Goal: Task Accomplishment & Management: Manage account settings

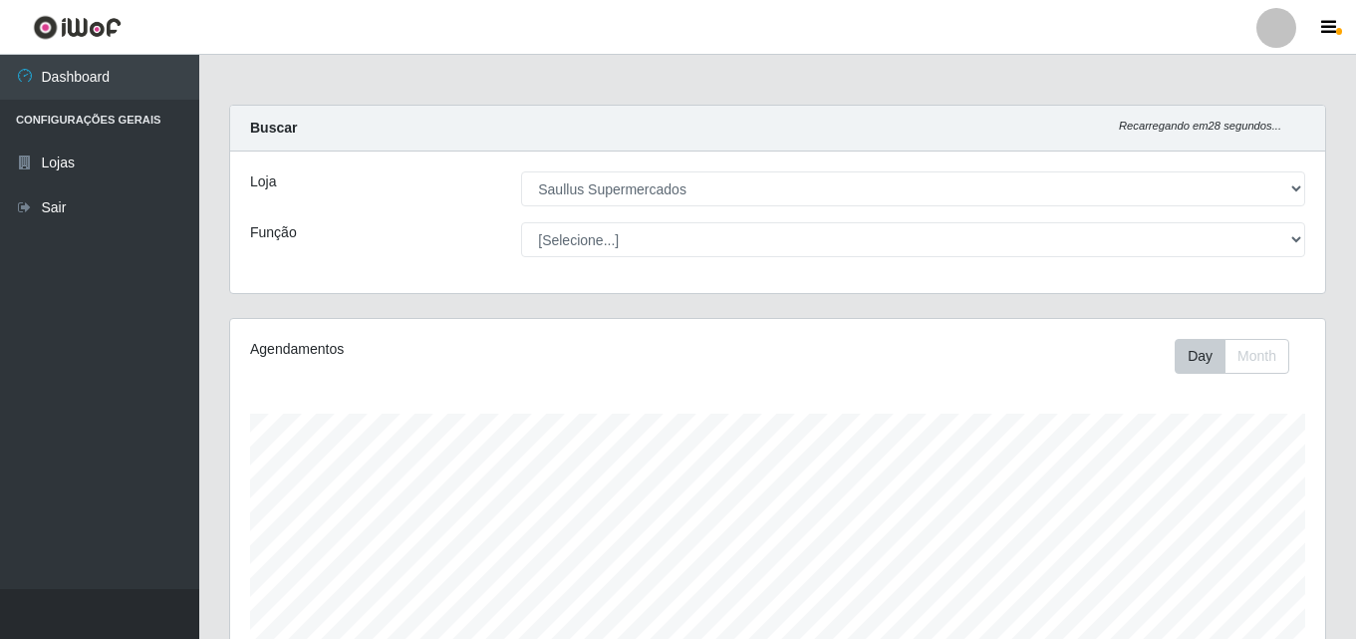
select select "423"
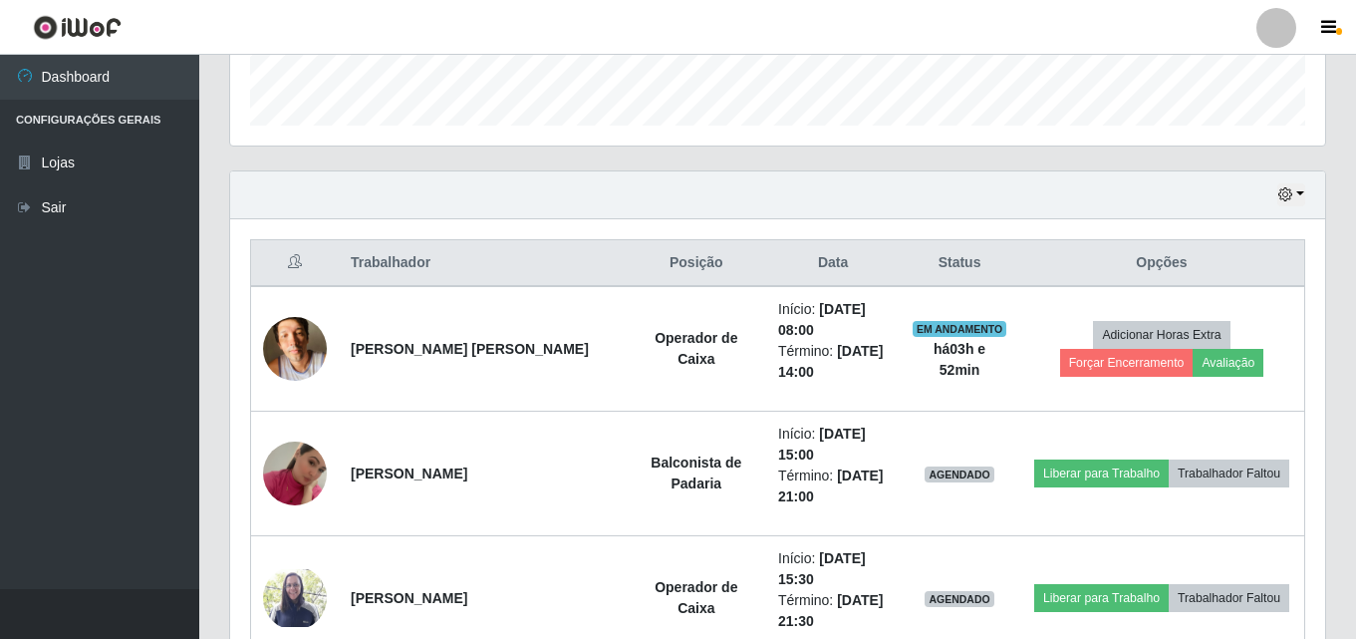
scroll to position [554, 0]
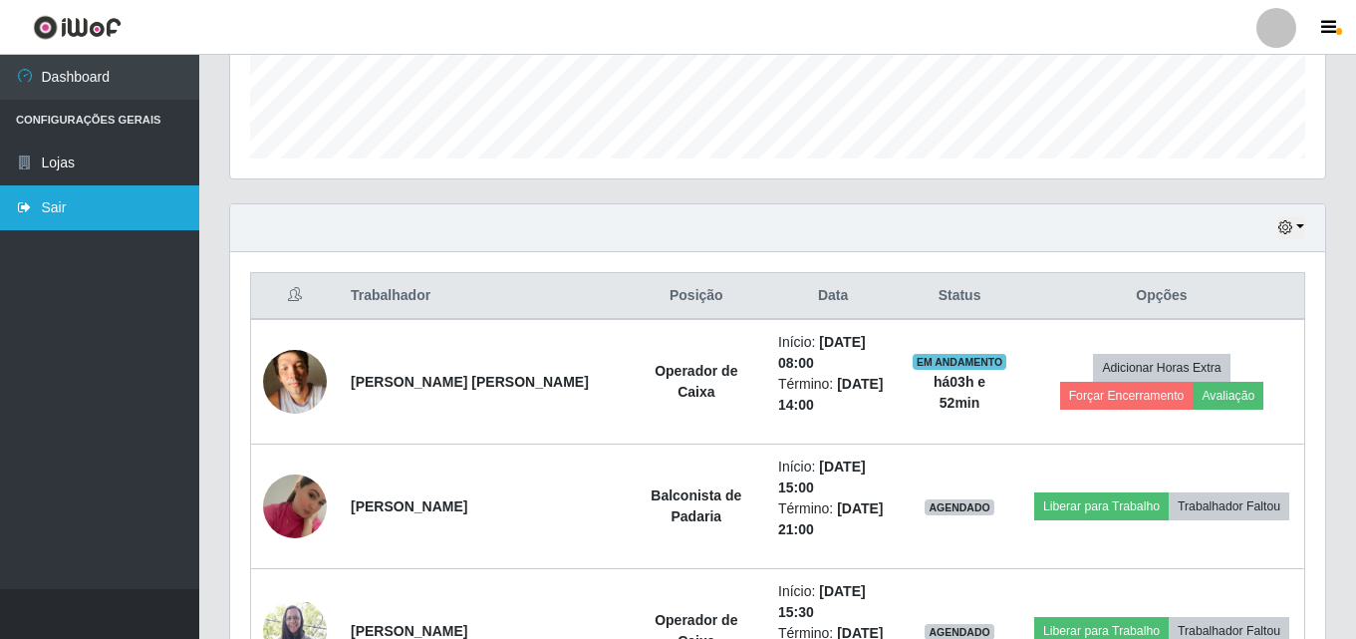
click at [64, 209] on link "Sair" at bounding box center [99, 207] width 199 height 45
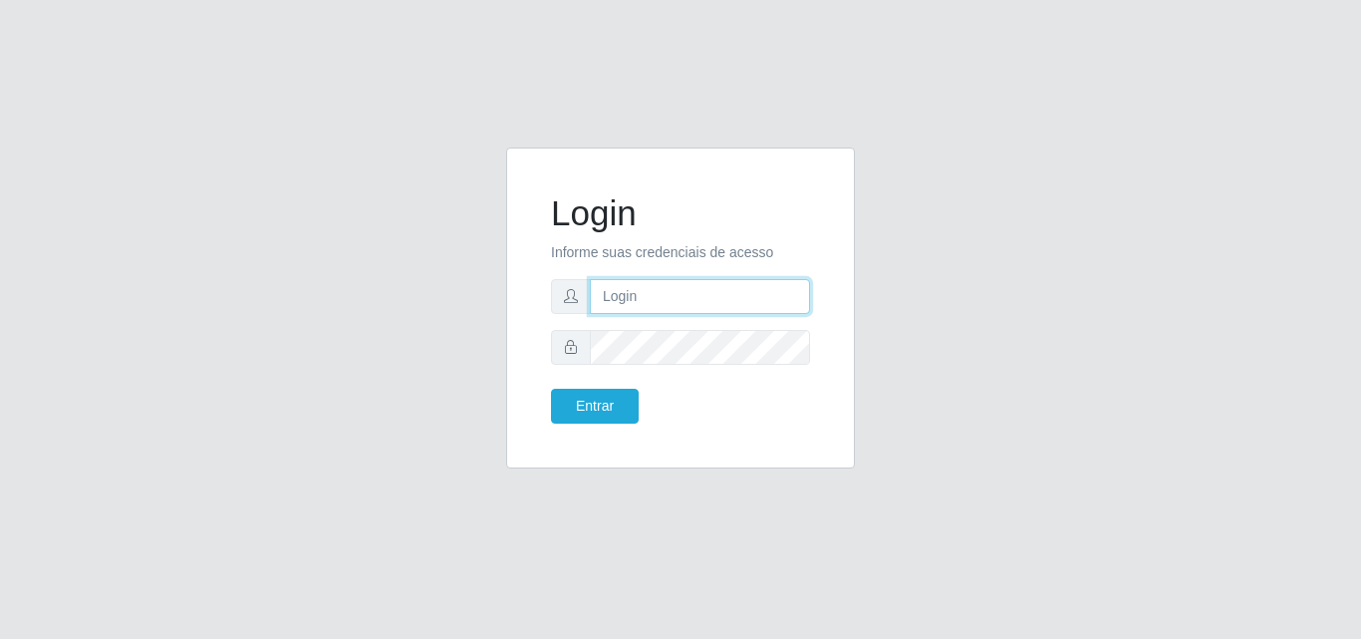
click at [633, 305] on input "text" at bounding box center [700, 296] width 220 height 35
type input "vitoria@saullus"
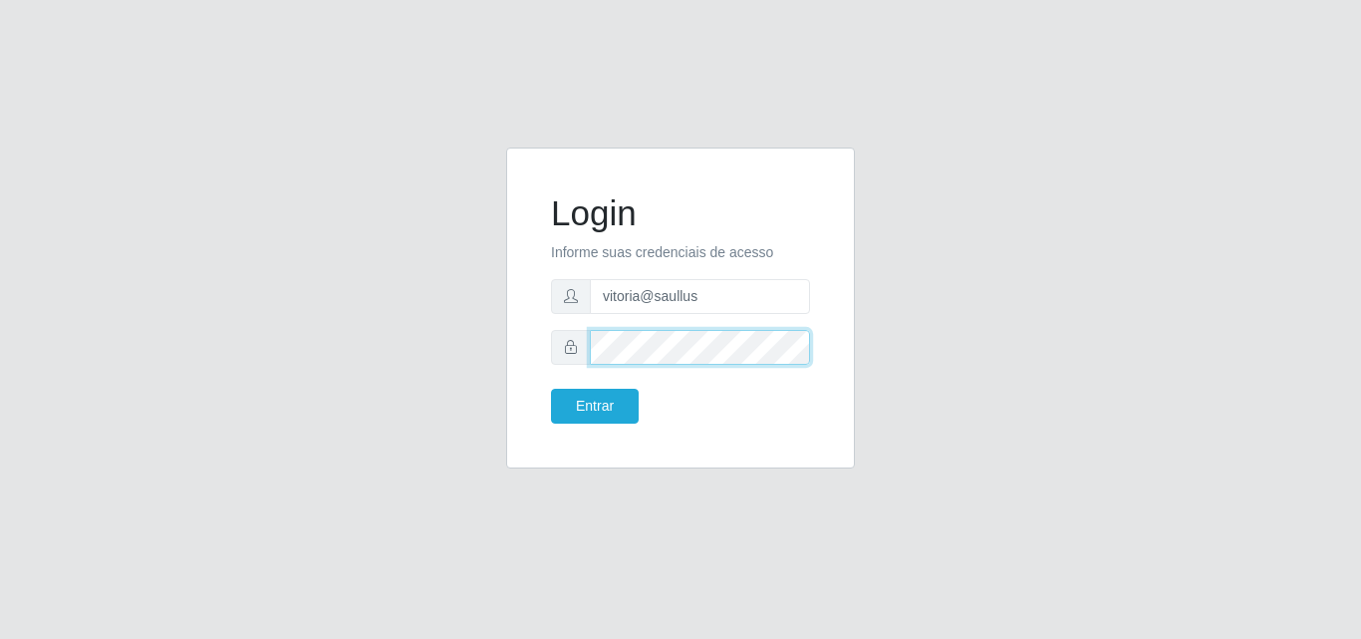
click at [551, 389] on button "Entrar" at bounding box center [595, 406] width 88 height 35
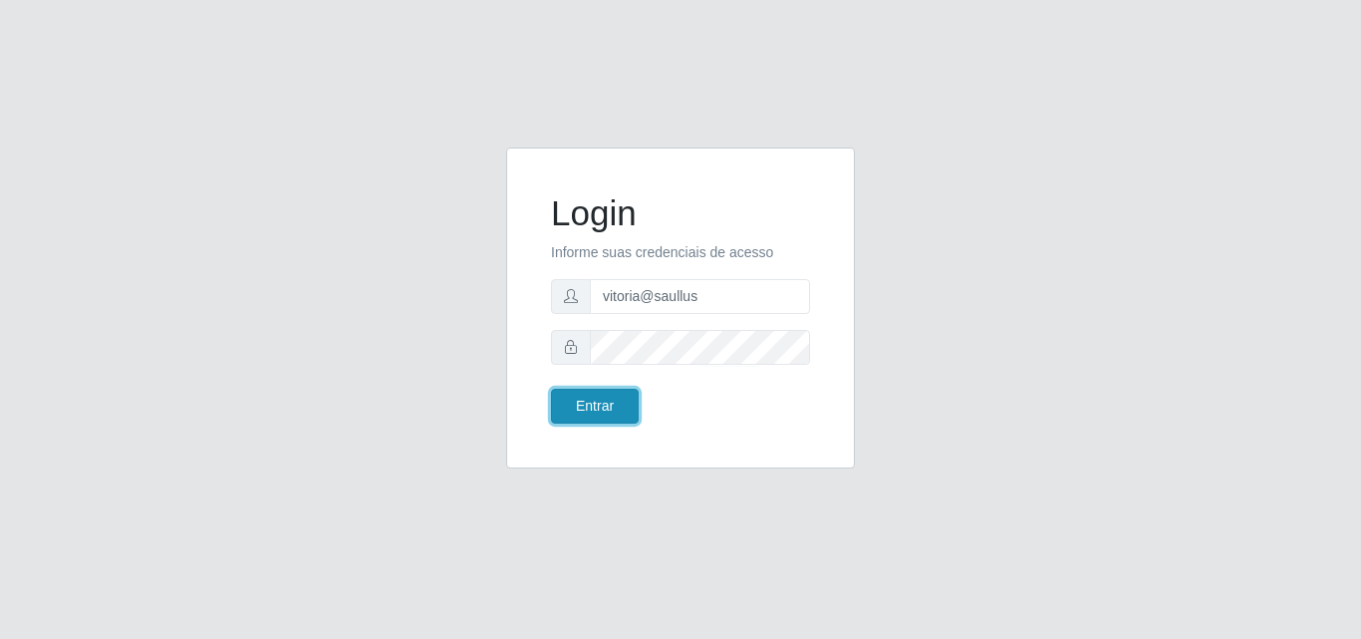
click at [631, 394] on button "Entrar" at bounding box center [595, 406] width 88 height 35
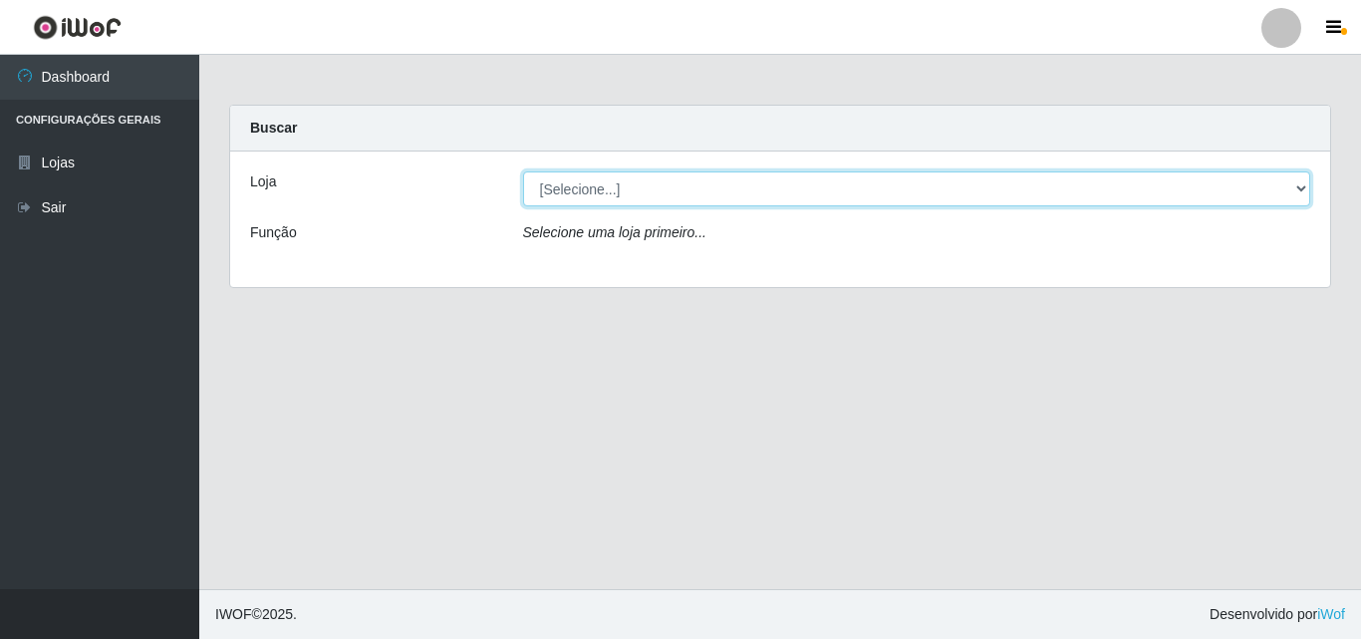
click at [763, 194] on select "[Selecione...] Saullus Supermercados" at bounding box center [917, 188] width 788 height 35
select select "423"
click at [523, 171] on select "[Selecione...] Saullus Supermercados" at bounding box center [917, 188] width 788 height 35
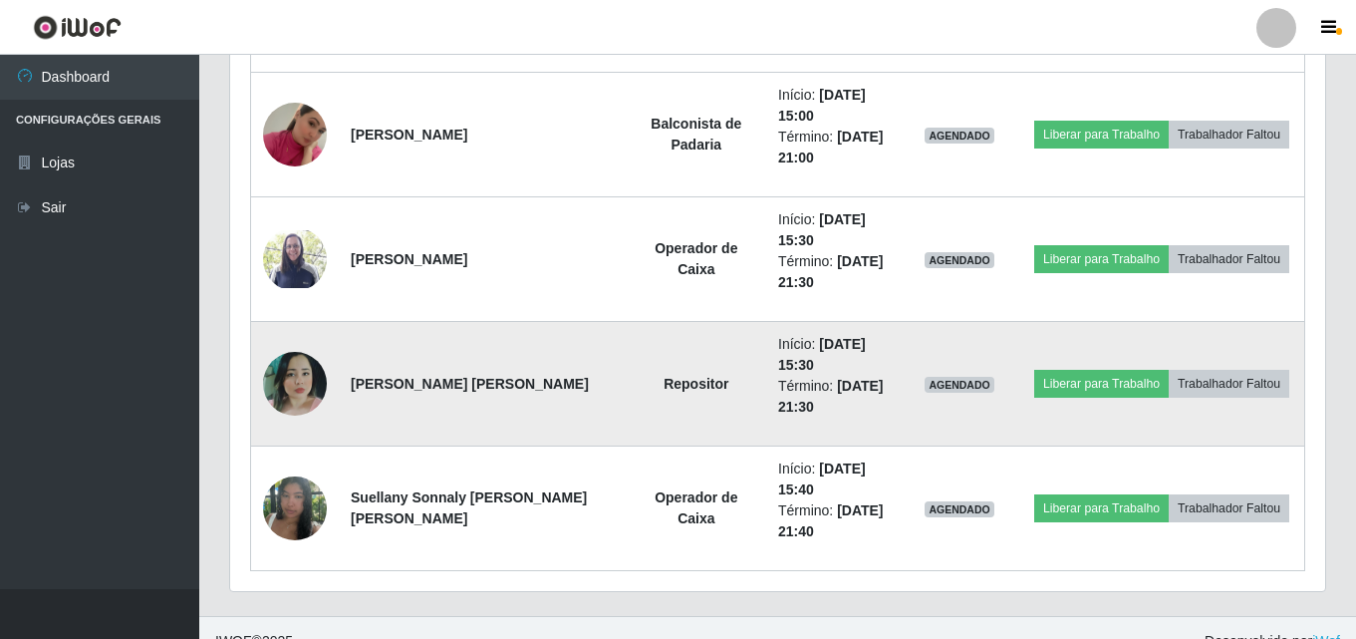
scroll to position [952, 0]
